Goal: Task Accomplishment & Management: Manage account settings

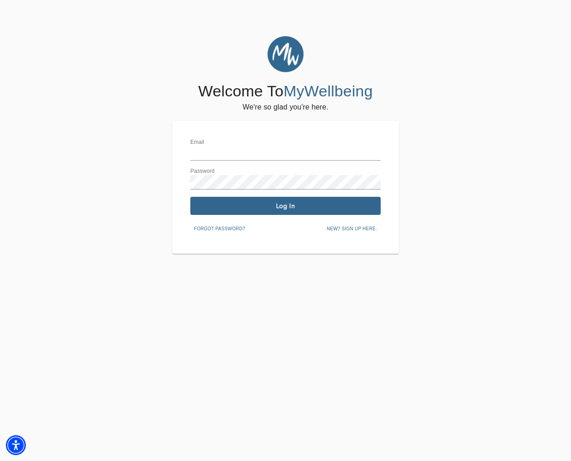
type input "[EMAIL_ADDRESS][DOMAIN_NAME]"
click at [307, 208] on span "Log In" at bounding box center [285, 206] width 183 height 9
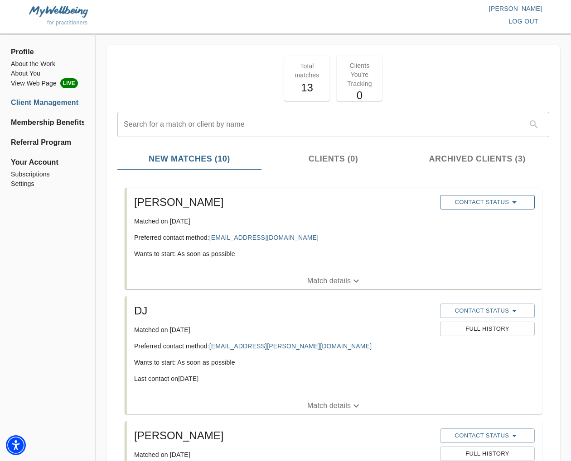
click at [459, 202] on span "Contact Status" at bounding box center [487, 202] width 86 height 11
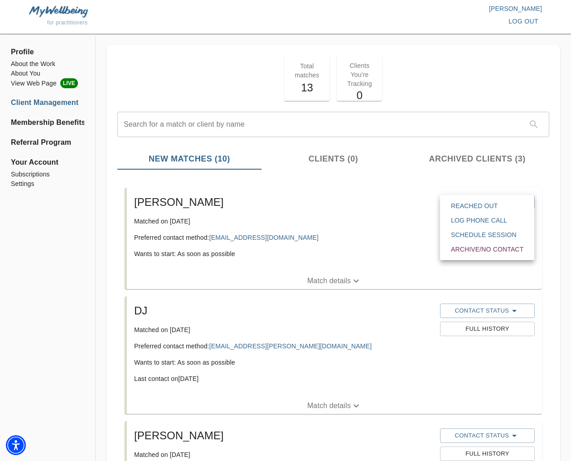
drag, startPoint x: 423, startPoint y: 218, endPoint x: 379, endPoint y: 230, distance: 46.3
click at [422, 219] on div at bounding box center [285, 230] width 571 height 461
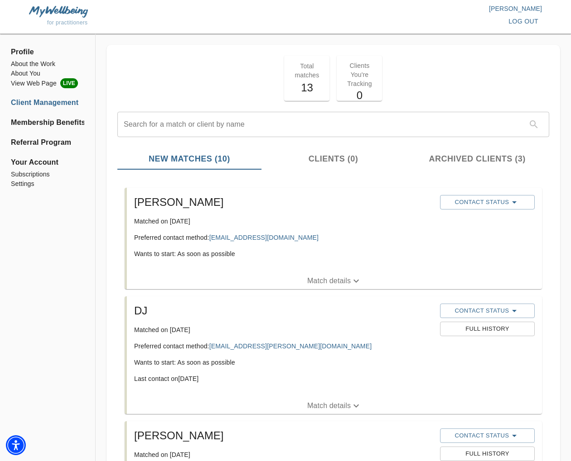
click at [331, 277] on p "Match details" at bounding box center [328, 281] width 43 height 11
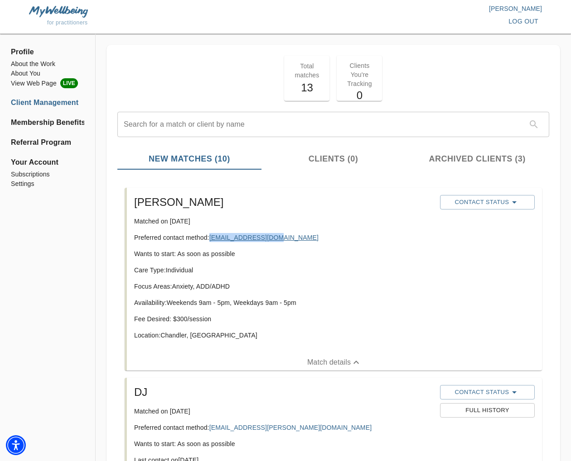
copy link "zoeytam123@live.com"
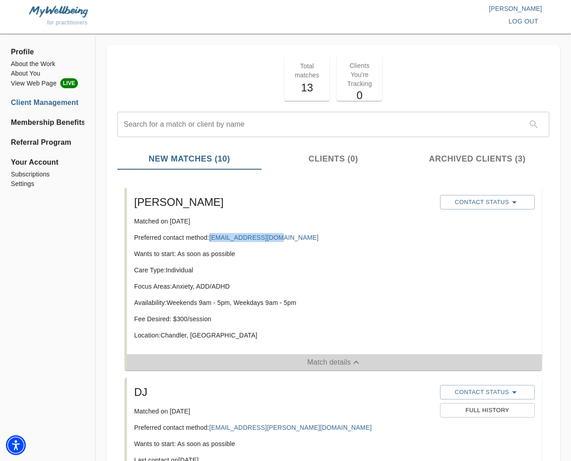
click at [201, 366] on span "Match details" at bounding box center [334, 362] width 415 height 11
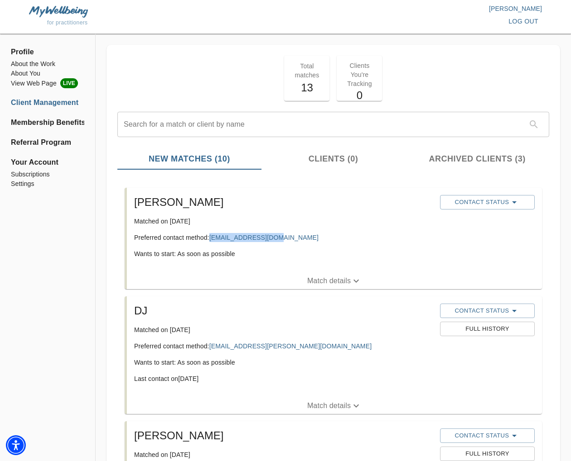
click at [305, 281] on span "Match details" at bounding box center [334, 281] width 415 height 11
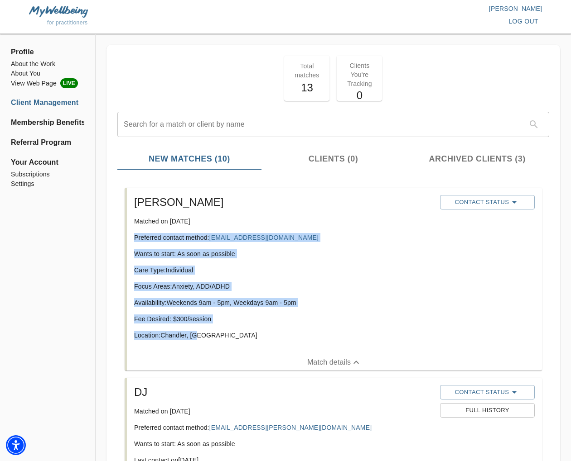
drag, startPoint x: 211, startPoint y: 339, endPoint x: 135, endPoint y: 238, distance: 125.9
click at [124, 237] on li "Joey Matched on October 7th, 2025 Preferred contact method: zoeytam123@live.com…" at bounding box center [333, 279] width 432 height 190
copy div "Preferred contact method: zoeytam123@live.com Wants to start: As soon as possib…"
click at [285, 276] on div "Care Type: Individual Focus Areas: Anxiety, ADD/ADHD Availability: Weekends 9am…" at bounding box center [283, 307] width 298 height 82
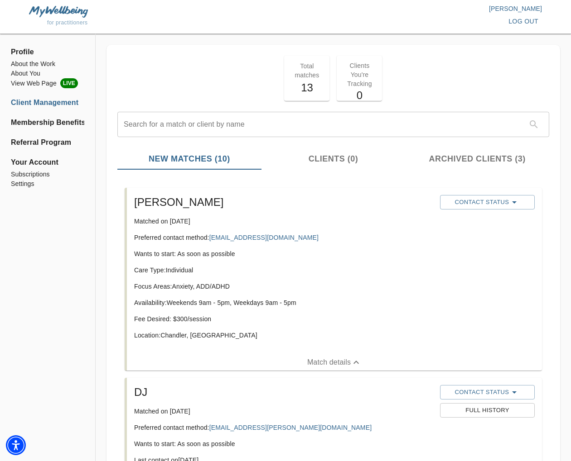
click at [230, 287] on p "Focus Areas: Anxiety, ADD/ADHD" at bounding box center [283, 286] width 298 height 9
drag, startPoint x: 490, startPoint y: 212, endPoint x: 490, endPoint y: 207, distance: 5.1
click at [490, 211] on div at bounding box center [487, 213] width 98 height 4
drag, startPoint x: 489, startPoint y: 205, endPoint x: 504, endPoint y: 236, distance: 34.6
click at [490, 205] on span "Contact Status" at bounding box center [487, 202] width 86 height 11
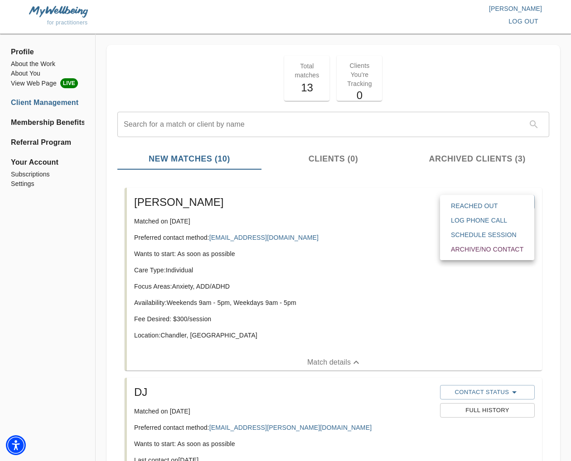
click at [467, 207] on span "Reached Out" at bounding box center [487, 206] width 72 height 9
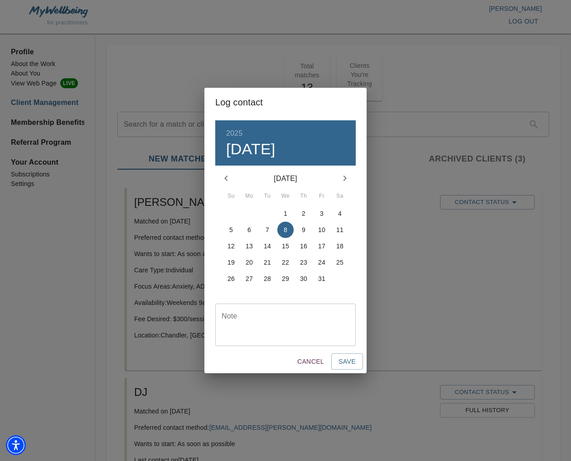
click at [278, 327] on textarea at bounding box center [285, 325] width 128 height 26
type textarea "initial email sent"
drag, startPoint x: 345, startPoint y: 364, endPoint x: 359, endPoint y: 367, distance: 14.4
click at [345, 364] on span "Save" at bounding box center [346, 361] width 17 height 11
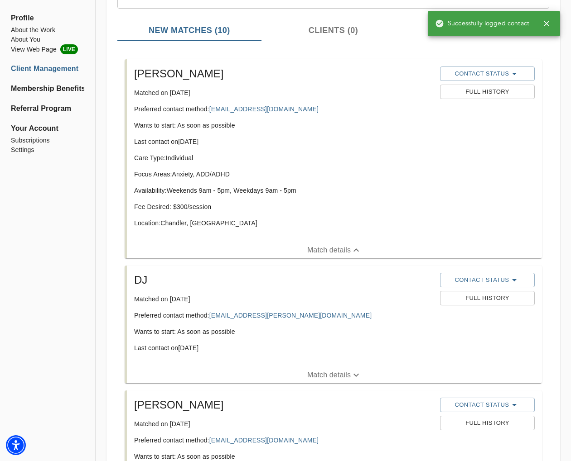
scroll to position [154, 0]
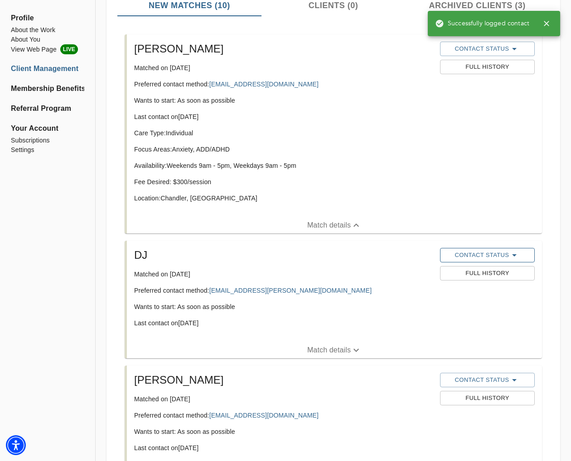
click at [470, 255] on span "Contact Status" at bounding box center [487, 255] width 86 height 11
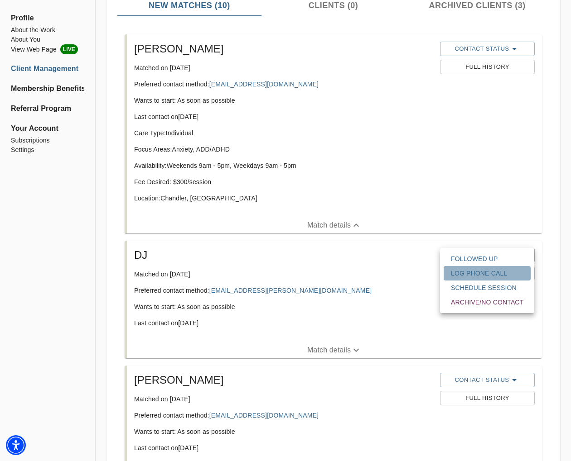
click at [471, 273] on span "Log Phone Call" at bounding box center [487, 273] width 72 height 9
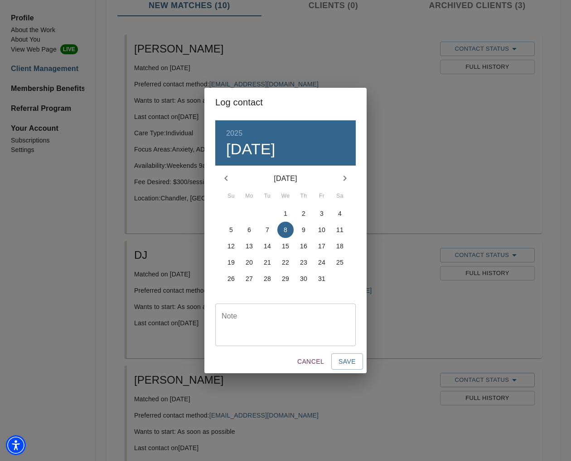
click at [298, 328] on textarea at bounding box center [285, 325] width 128 height 26
type textarea "screening call with Liz"
click at [346, 360] on span "Save" at bounding box center [346, 361] width 17 height 11
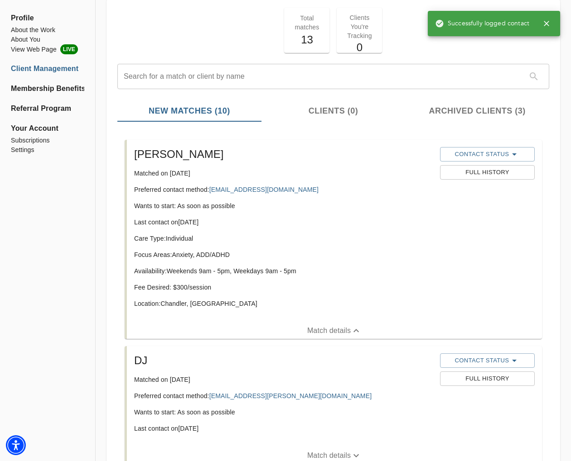
scroll to position [0, 0]
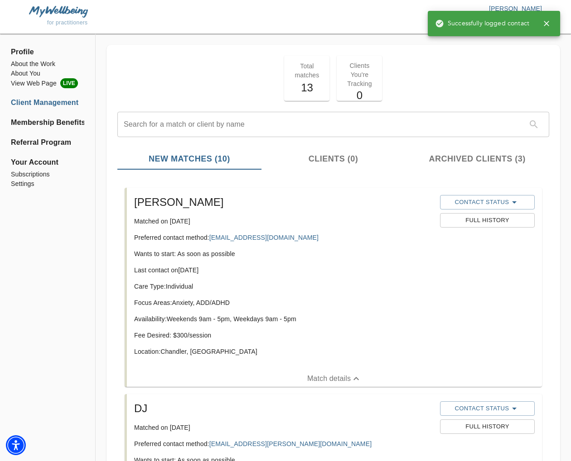
click at [547, 23] on icon "button" at bounding box center [545, 23] width 5 height 5
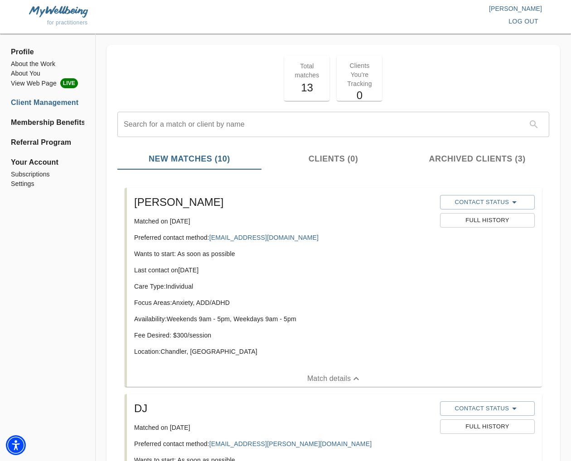
click at [528, 19] on span "log out" at bounding box center [523, 21] width 30 height 11
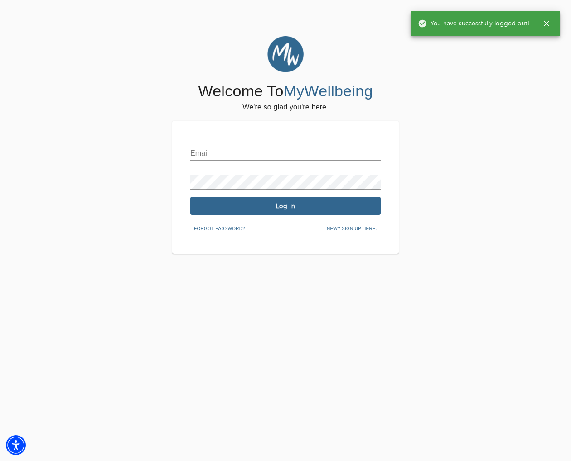
type input "[EMAIL_ADDRESS][DOMAIN_NAME]"
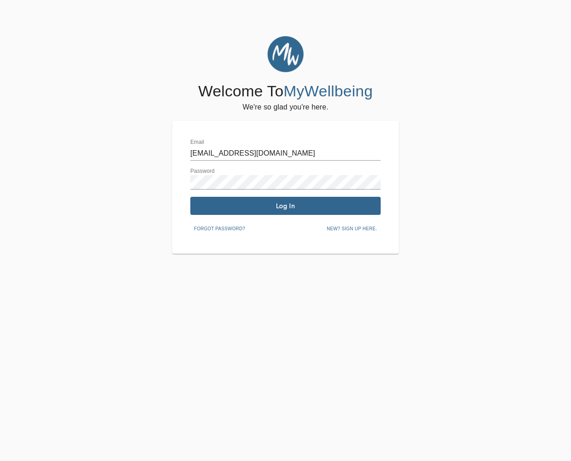
click at [254, 147] on input "[EMAIL_ADDRESS][DOMAIN_NAME]" at bounding box center [285, 153] width 190 height 14
type input "[EMAIL_ADDRESS][DOMAIN_NAME]"
click at [270, 211] on button "Log In" at bounding box center [285, 206] width 190 height 18
